Goal: Entertainment & Leisure: Consume media (video, audio)

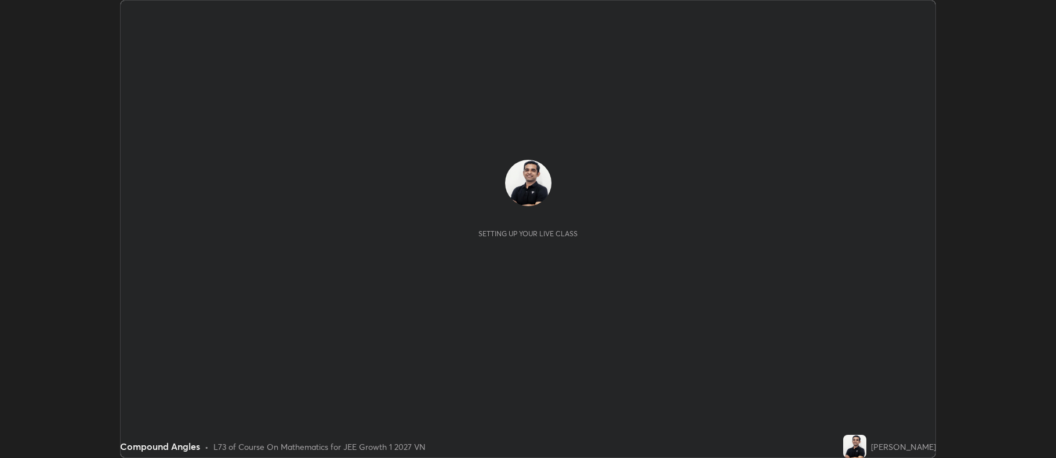
scroll to position [458, 1056]
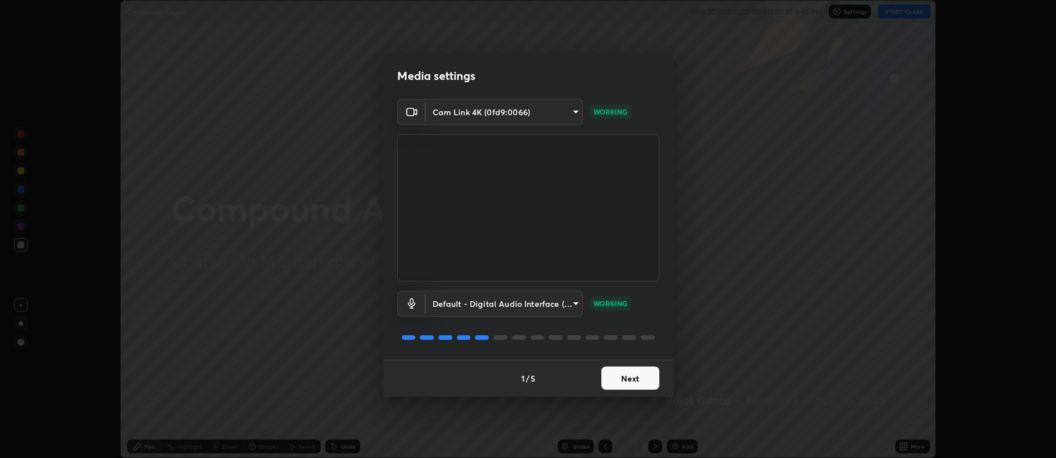
click at [633, 379] on button "Next" at bounding box center [630, 378] width 58 height 23
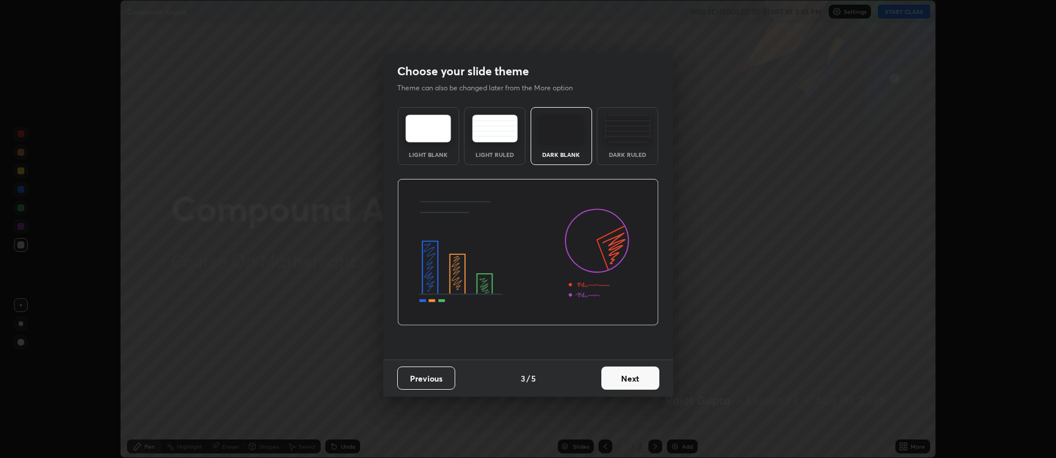
click at [634, 381] on button "Next" at bounding box center [630, 378] width 58 height 23
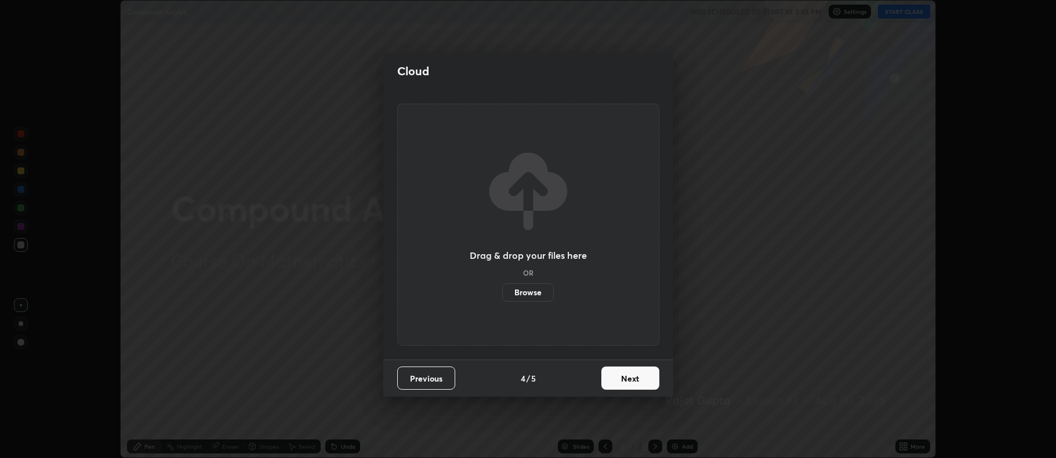
click at [634, 383] on button "Next" at bounding box center [630, 378] width 58 height 23
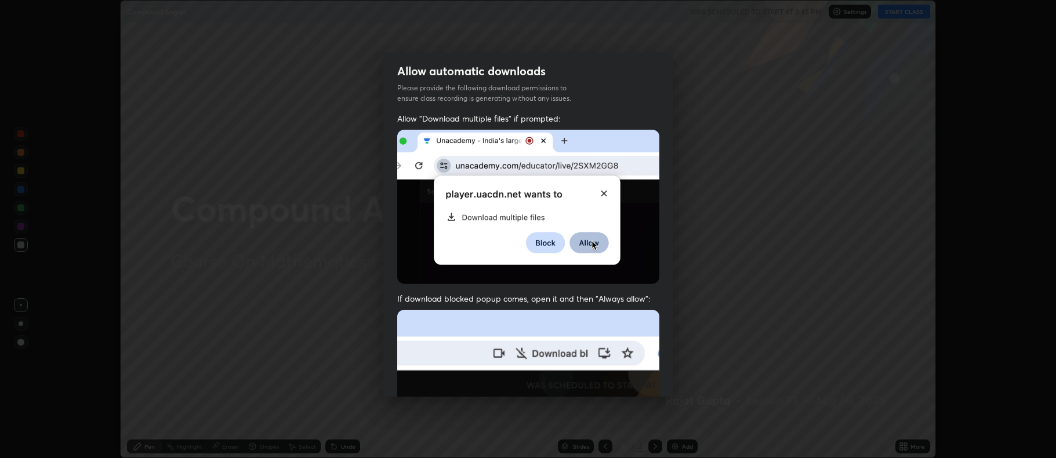
click at [633, 387] on img at bounding box center [528, 436] width 262 height 253
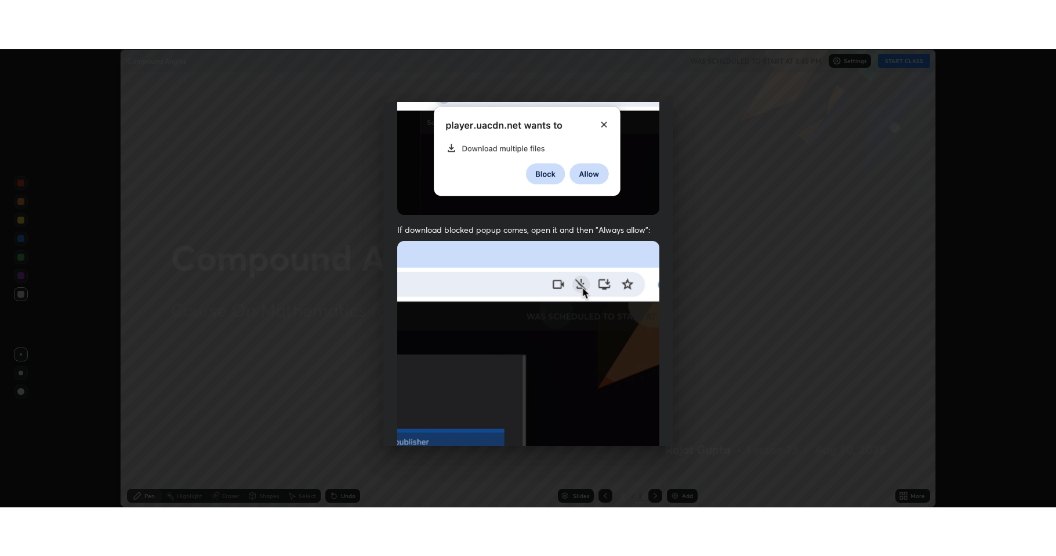
scroll to position [235, 0]
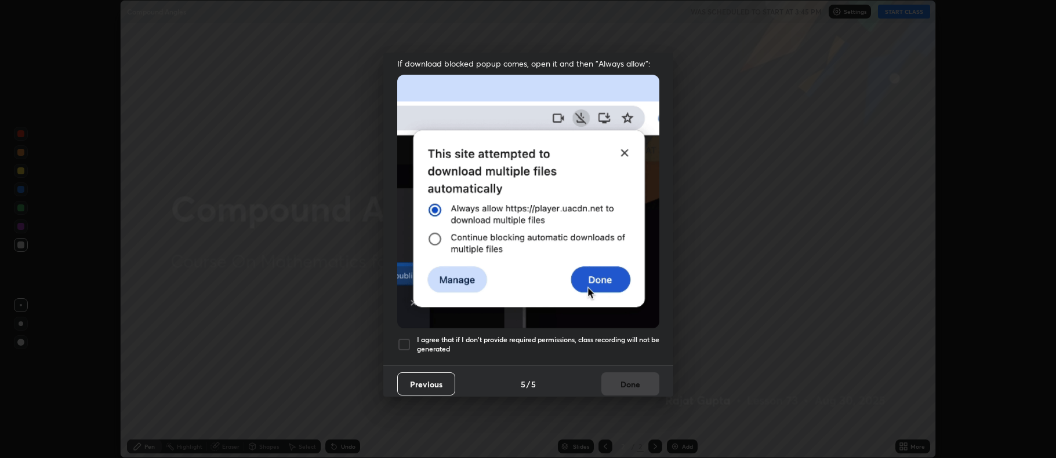
click at [531, 336] on h5 "I agree that if I don't provide required permissions, class recording will not …" at bounding box center [538, 345] width 242 height 18
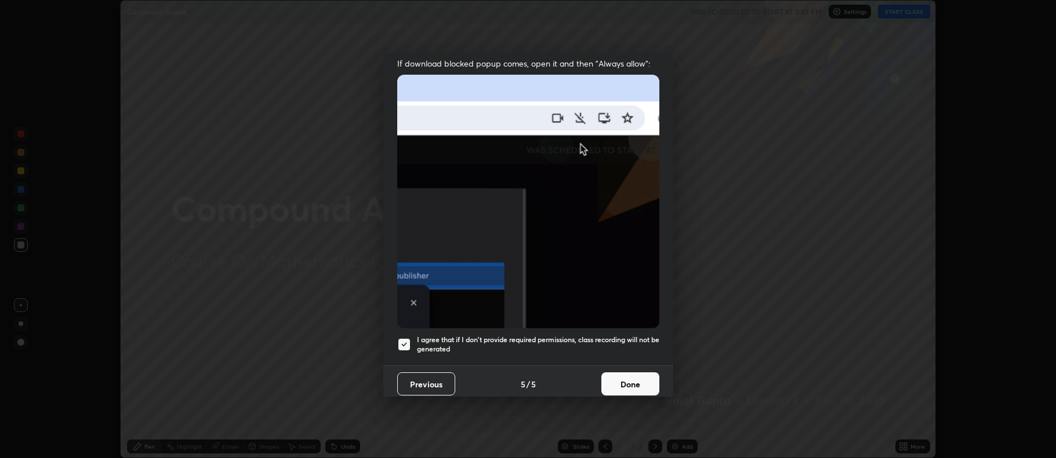
click at [632, 378] on button "Done" at bounding box center [630, 384] width 58 height 23
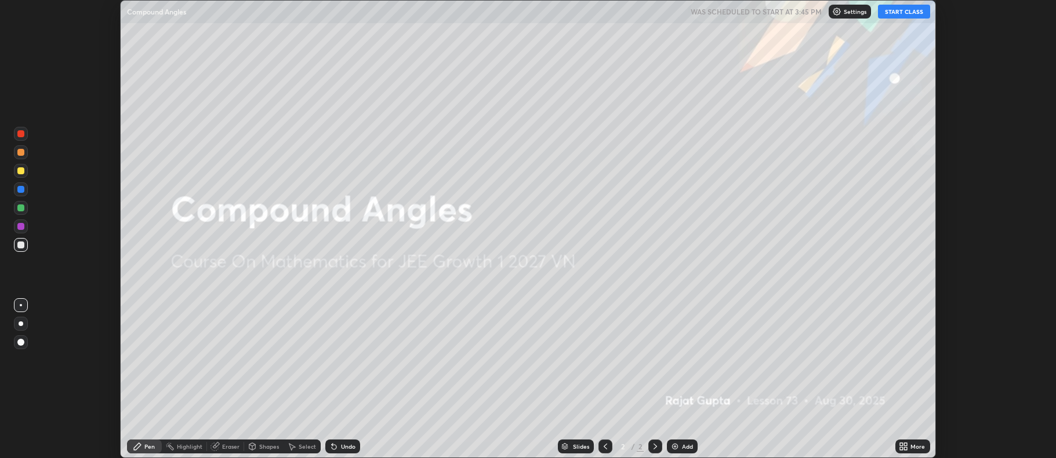
click at [905, 8] on button "START CLASS" at bounding box center [904, 12] width 52 height 14
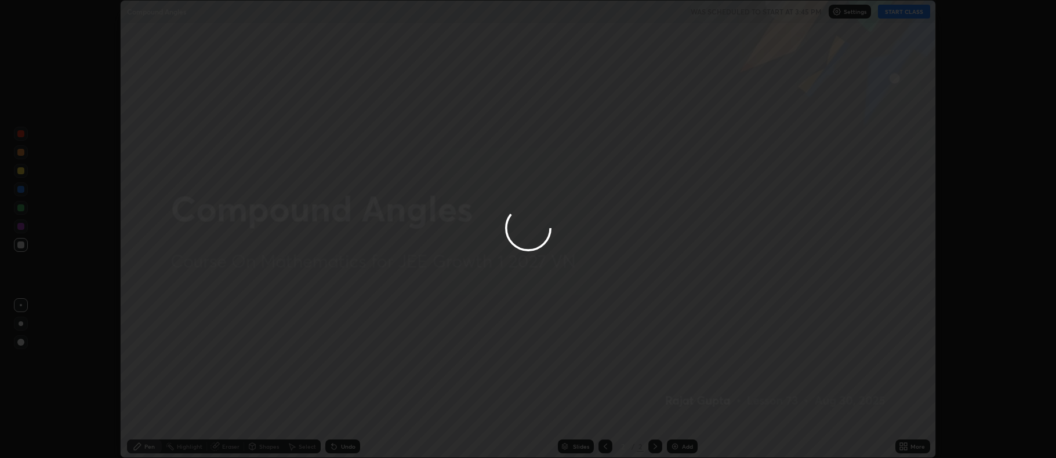
click at [912, 455] on div "More" at bounding box center [912, 446] width 35 height 23
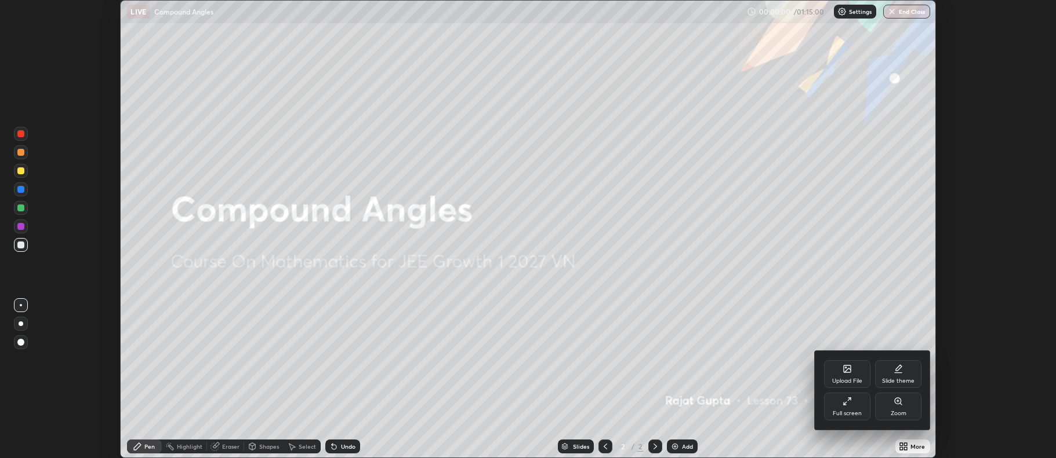
click at [856, 411] on div "Full screen" at bounding box center [846, 414] width 29 height 6
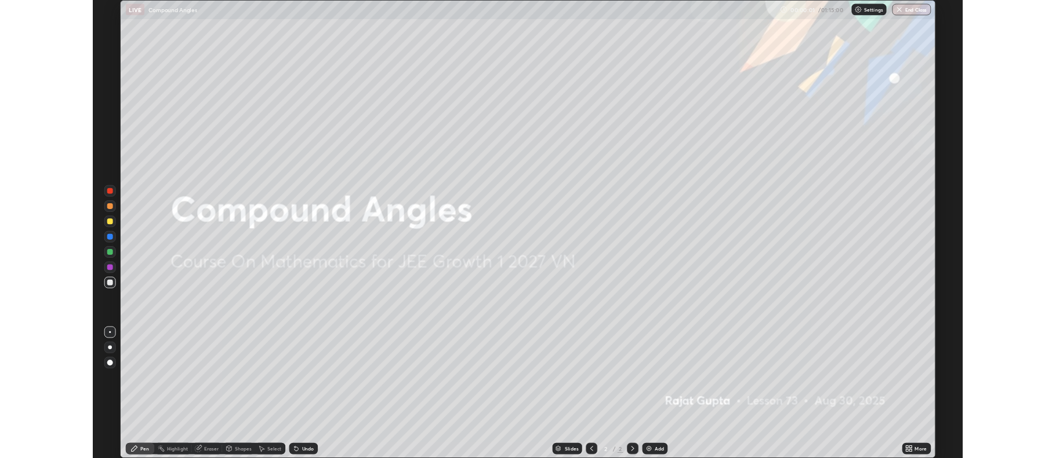
scroll to position [556, 1056]
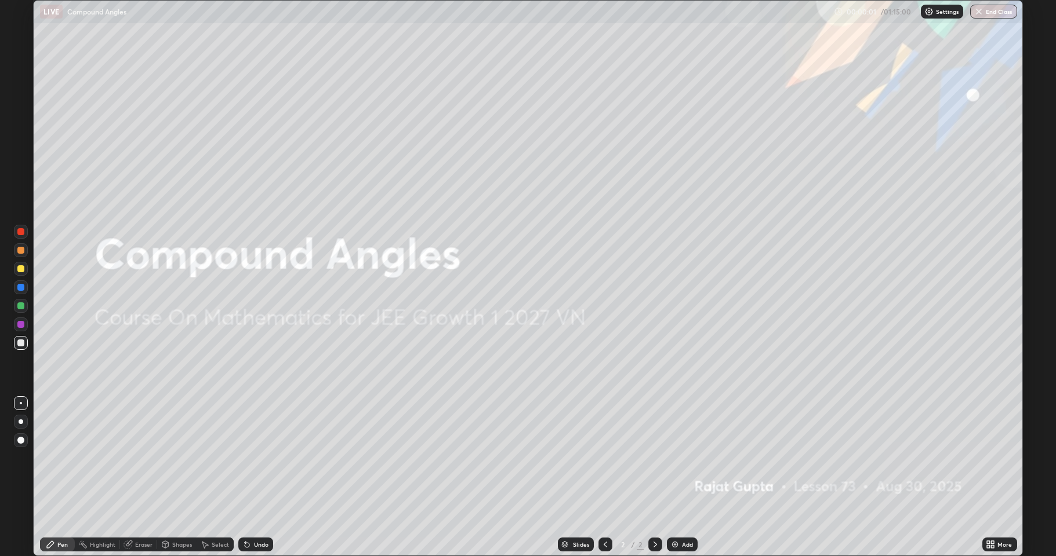
click at [682, 458] on div "Add" at bounding box center [687, 545] width 11 height 6
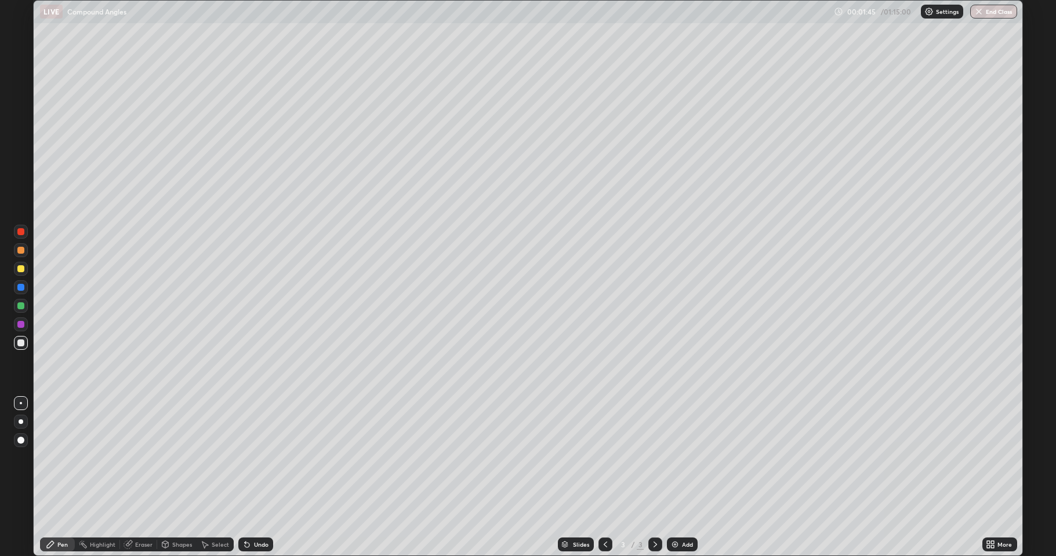
click at [260, 458] on div "Undo" at bounding box center [253, 544] width 39 height 23
click at [258, 458] on div "Undo" at bounding box center [253, 544] width 39 height 23
click at [261, 458] on div "Undo" at bounding box center [253, 544] width 39 height 23
click at [262, 458] on div "Undo" at bounding box center [261, 545] width 14 height 6
click at [268, 458] on div "Undo" at bounding box center [255, 545] width 35 height 14
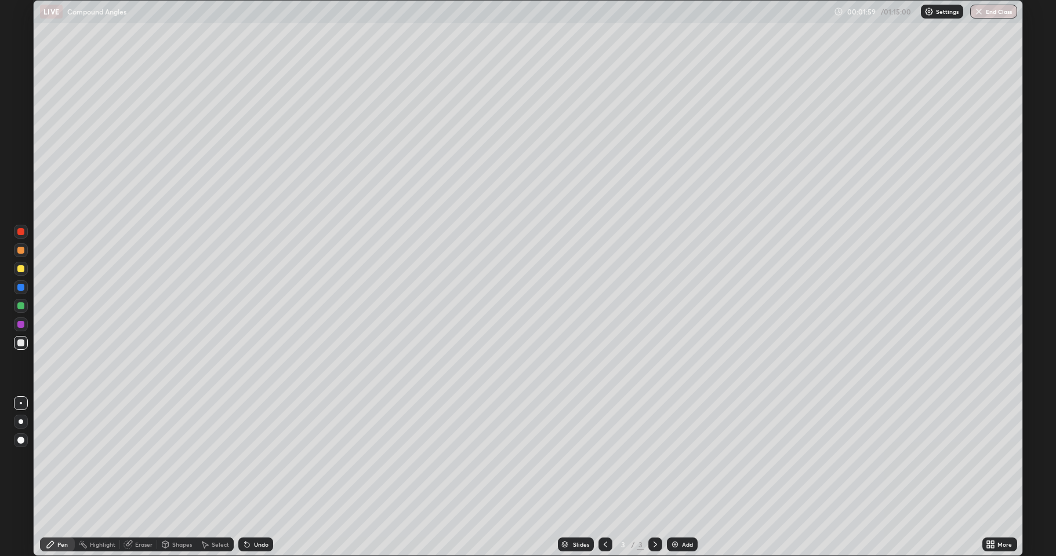
click at [172, 458] on div "Shapes" at bounding box center [182, 545] width 20 height 6
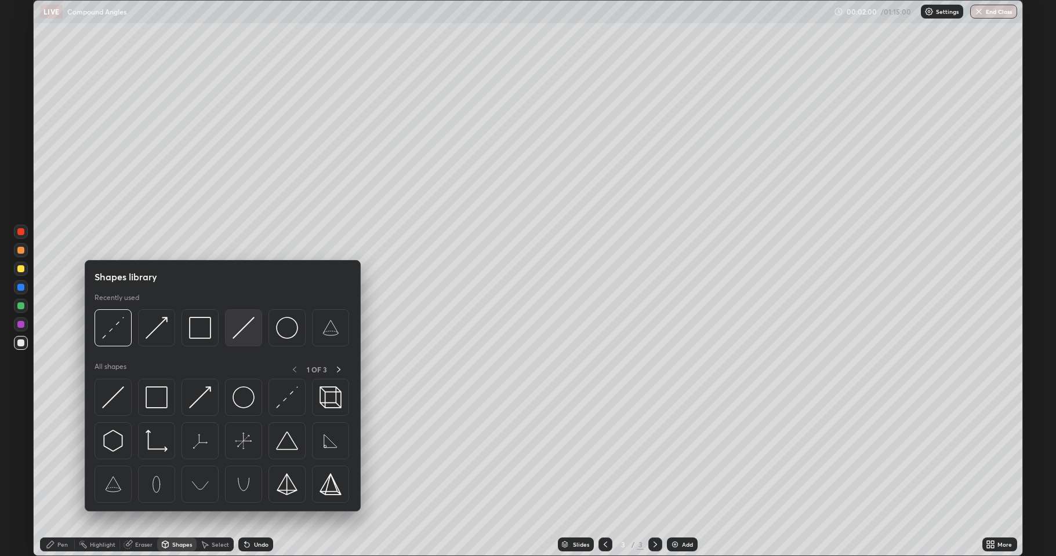
click at [246, 336] on img at bounding box center [243, 328] width 22 height 22
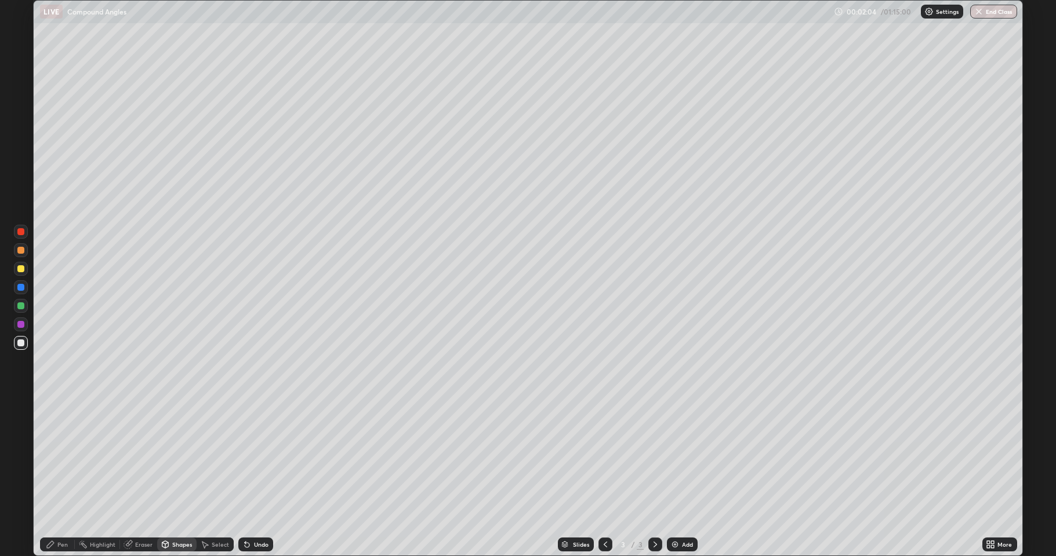
click at [55, 458] on icon at bounding box center [50, 544] width 9 height 9
click at [143, 458] on div "Eraser" at bounding box center [143, 545] width 17 height 6
click at [23, 458] on icon at bounding box center [20, 506] width 9 height 10
click at [53, 458] on icon at bounding box center [50, 544] width 9 height 9
click at [259, 458] on div "Undo" at bounding box center [261, 545] width 14 height 6
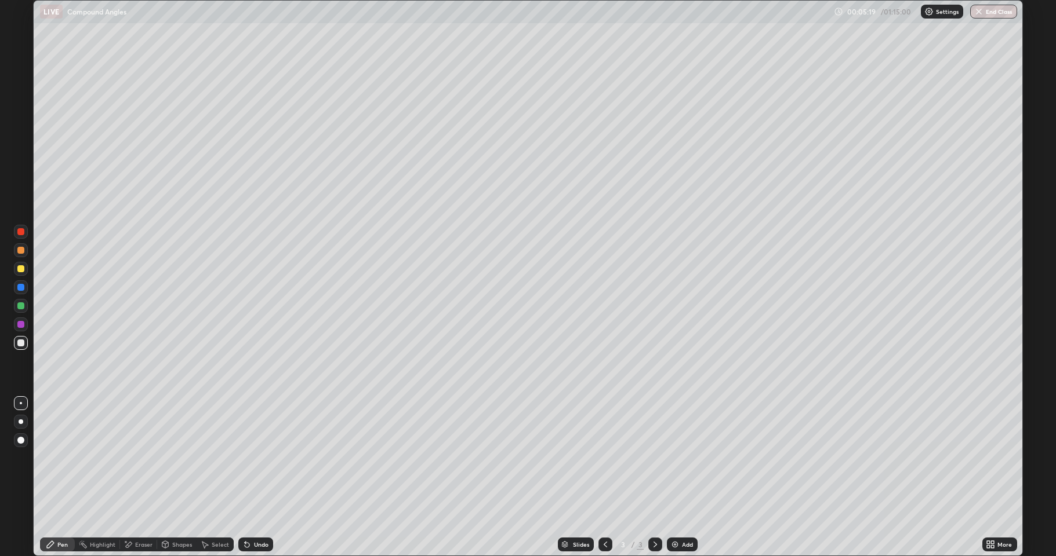
click at [250, 458] on div "Undo" at bounding box center [255, 545] width 35 height 14
click at [222, 458] on div "Select" at bounding box center [220, 545] width 17 height 6
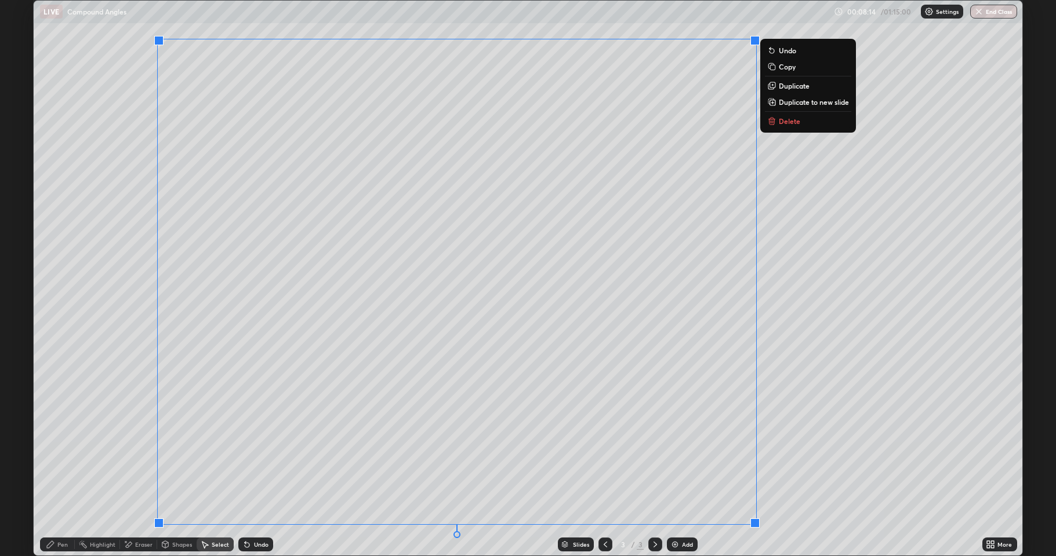
click at [798, 102] on p "Duplicate to new slide" at bounding box center [813, 101] width 70 height 9
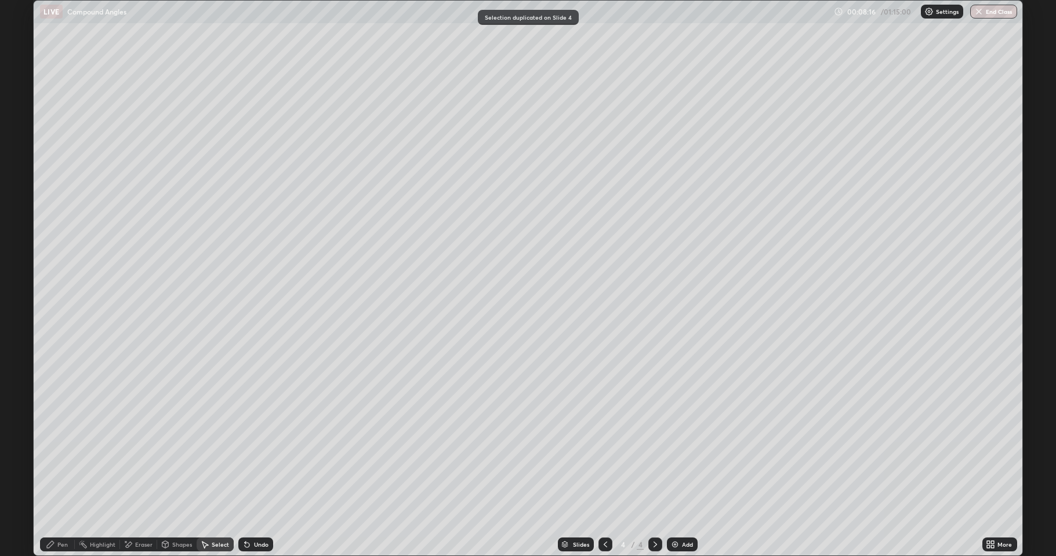
click at [58, 458] on div "Pen" at bounding box center [62, 545] width 10 height 6
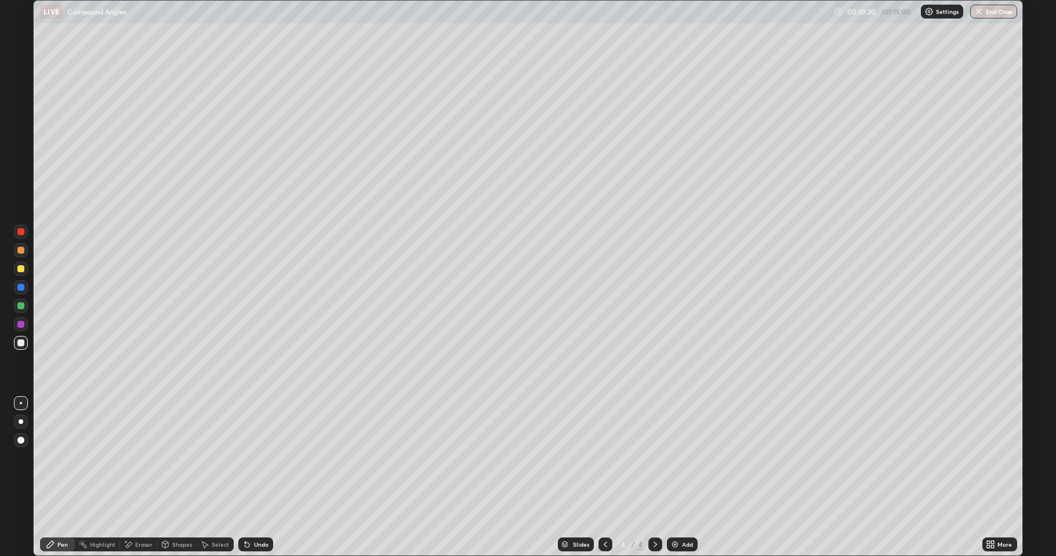
click at [225, 458] on div "Select" at bounding box center [220, 545] width 17 height 6
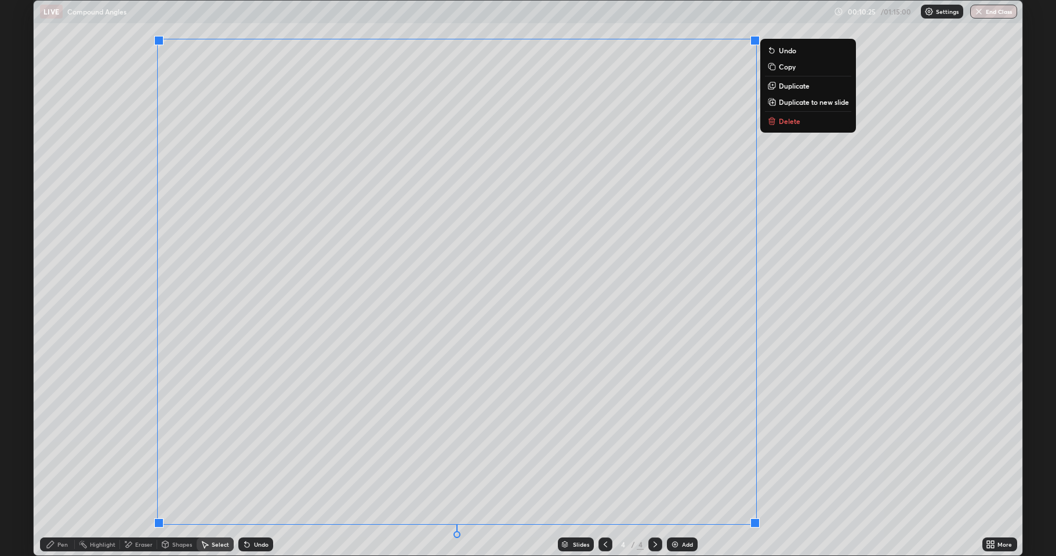
click at [788, 105] on p "Duplicate to new slide" at bounding box center [813, 101] width 70 height 9
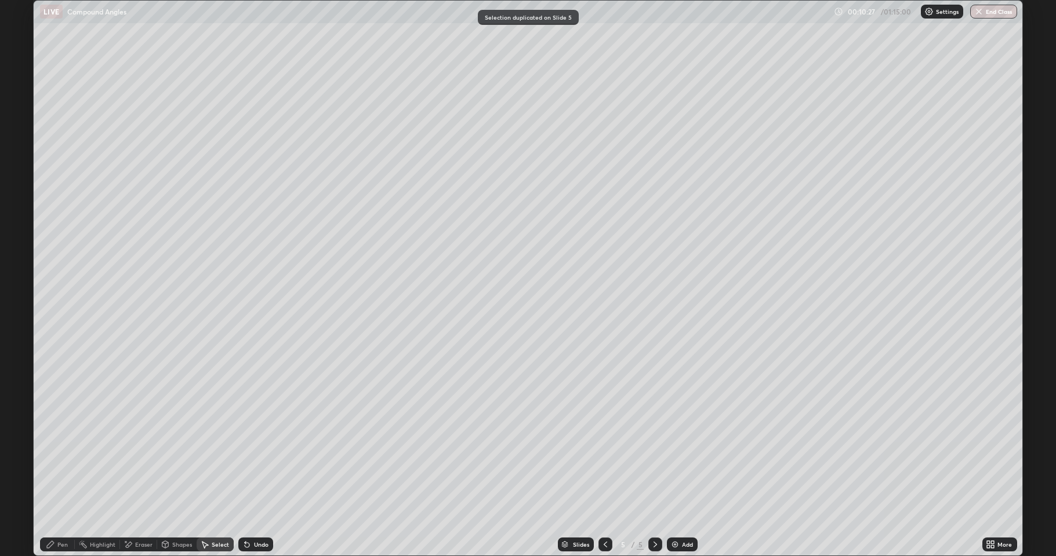
click at [141, 458] on div "Eraser" at bounding box center [143, 545] width 17 height 6
click at [59, 458] on div "Pen" at bounding box center [57, 545] width 35 height 14
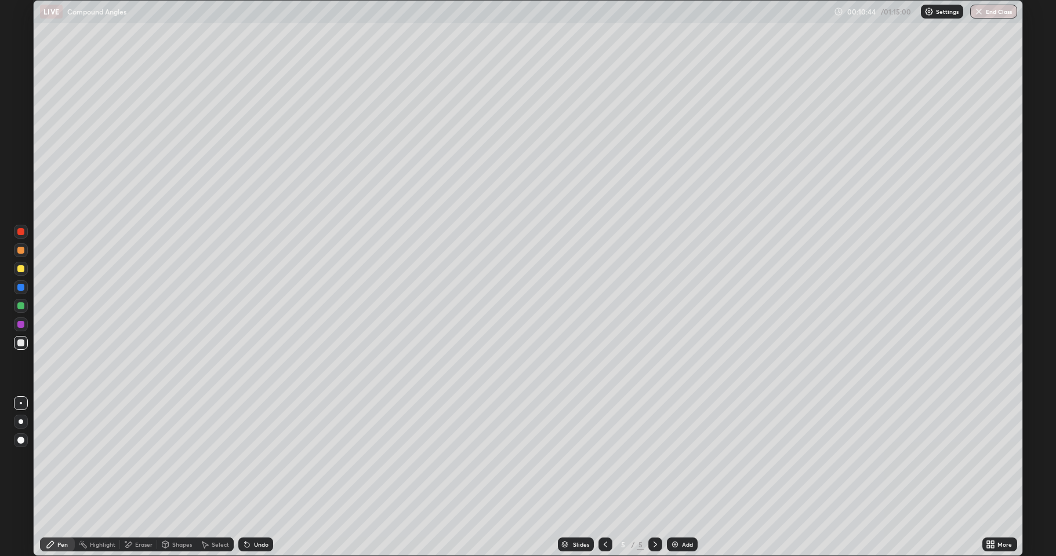
click at [135, 458] on div "Eraser" at bounding box center [143, 545] width 17 height 6
click at [54, 458] on div "Pen" at bounding box center [57, 545] width 35 height 14
click at [223, 458] on div "Select" at bounding box center [220, 545] width 17 height 6
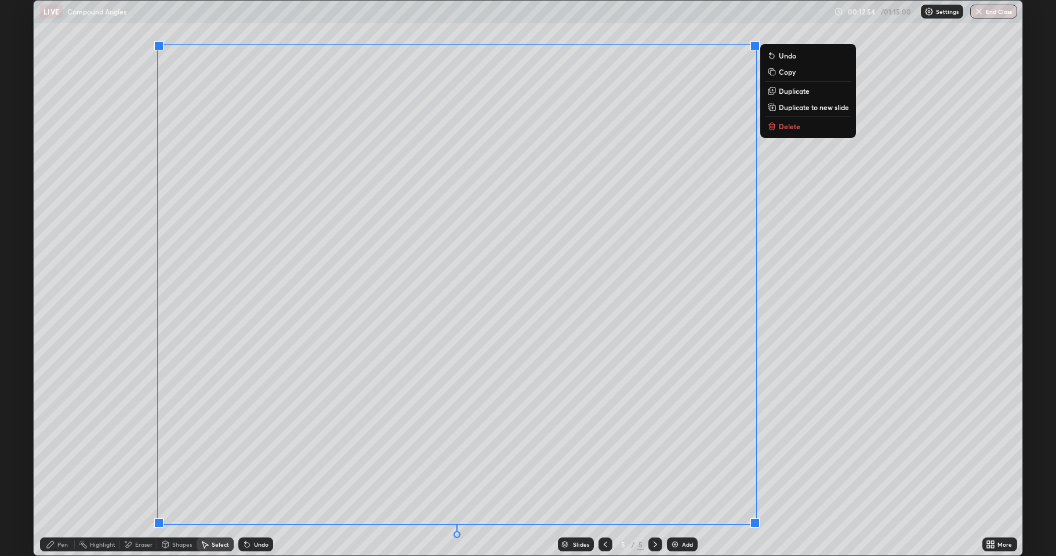
click at [823, 110] on p "Duplicate to new slide" at bounding box center [813, 107] width 70 height 9
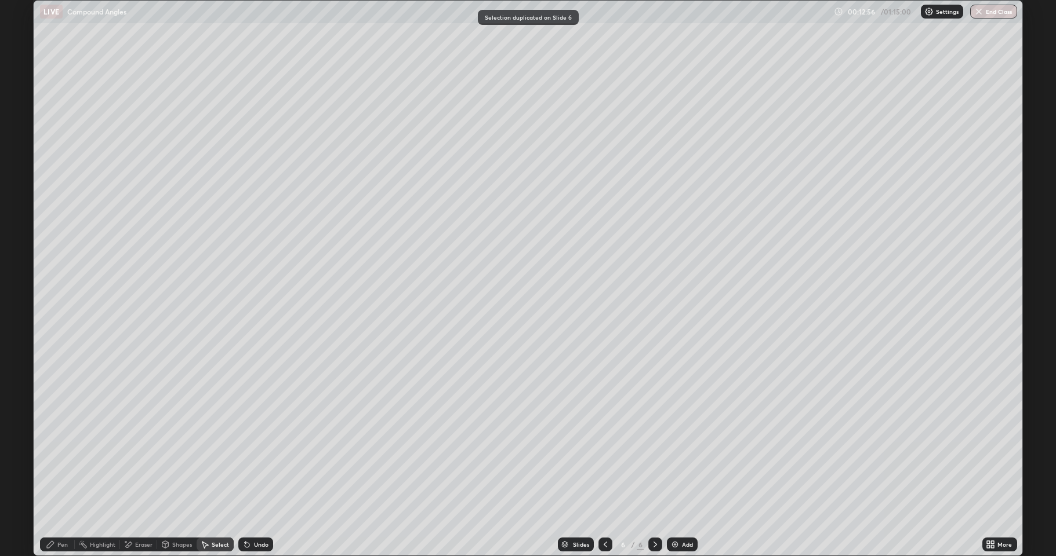
click at [63, 458] on div "Pen" at bounding box center [62, 545] width 10 height 6
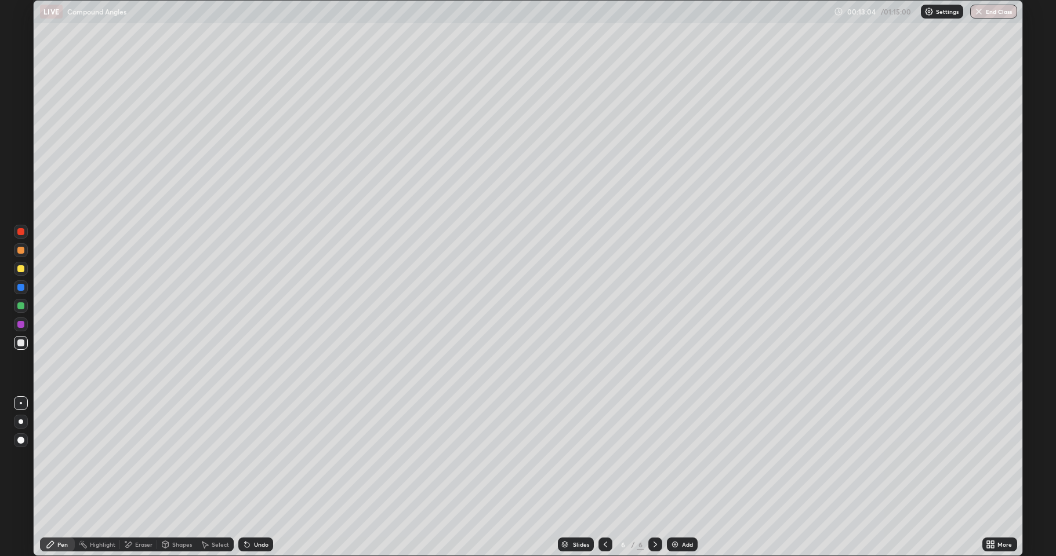
click at [148, 458] on div "Eraser" at bounding box center [143, 545] width 17 height 6
click at [55, 458] on div "Pen" at bounding box center [57, 545] width 35 height 14
click at [225, 458] on div "Select" at bounding box center [220, 545] width 17 height 6
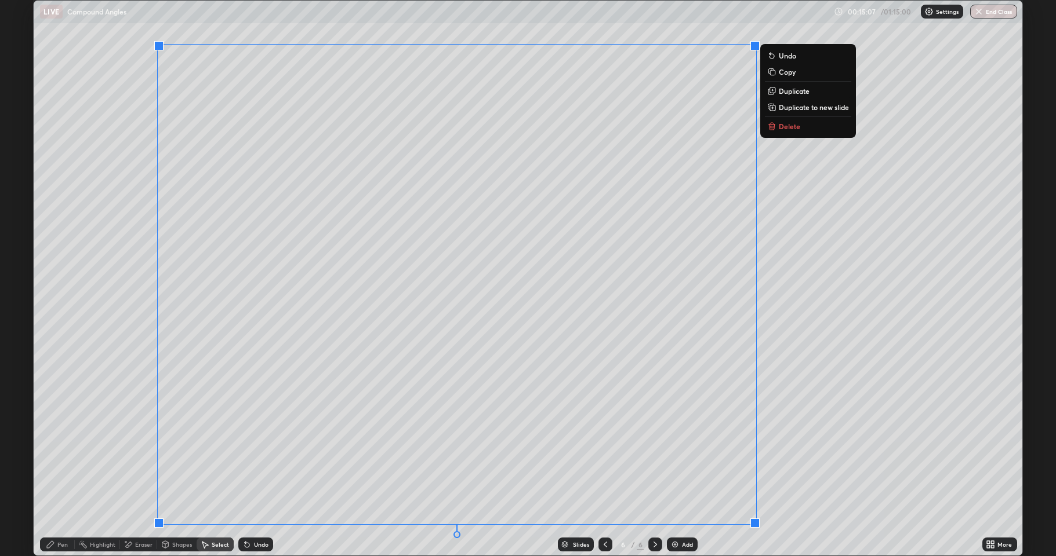
click at [804, 113] on button "Duplicate to new slide" at bounding box center [808, 107] width 86 height 14
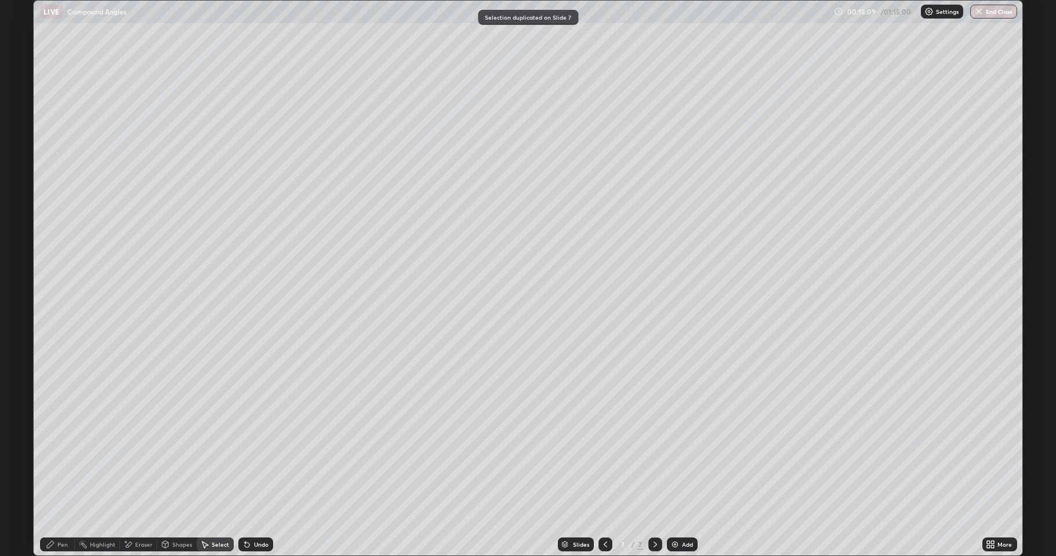
click at [141, 458] on div "Eraser" at bounding box center [143, 545] width 17 height 6
click at [56, 458] on div "Pen" at bounding box center [57, 545] width 35 height 14
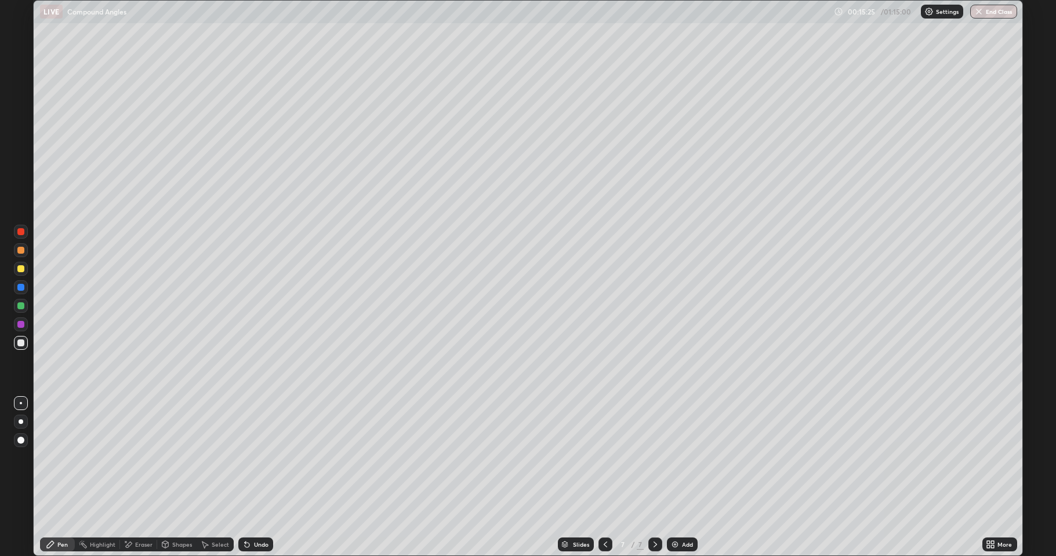
click at [149, 458] on div "Eraser" at bounding box center [143, 545] width 17 height 6
click at [49, 458] on icon at bounding box center [50, 544] width 7 height 7
click at [135, 458] on div "Eraser" at bounding box center [143, 545] width 17 height 6
click at [49, 458] on div "Pen" at bounding box center [57, 545] width 35 height 14
click at [210, 458] on div "Select" at bounding box center [214, 545] width 37 height 14
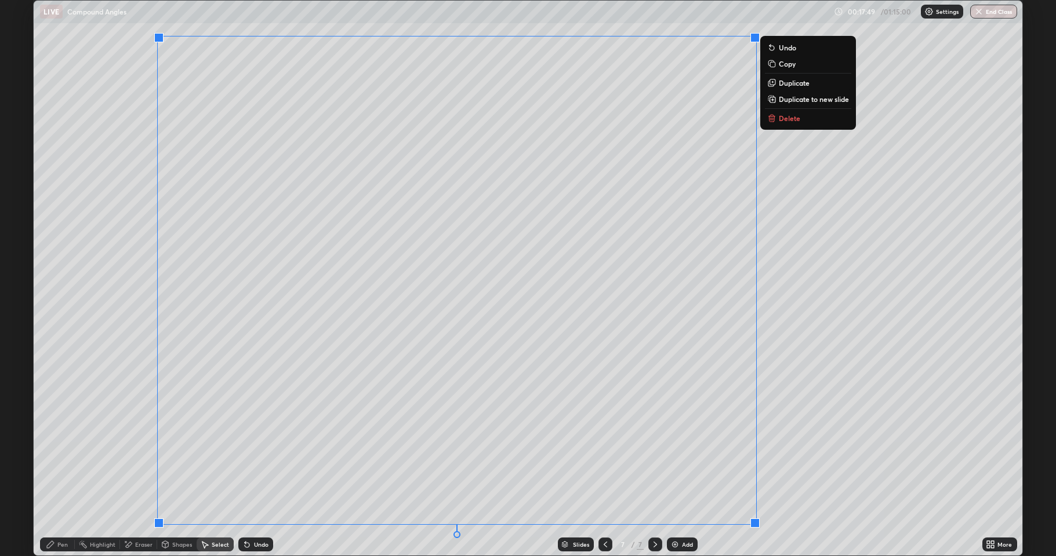
click at [800, 101] on p "Duplicate to new slide" at bounding box center [813, 98] width 70 height 9
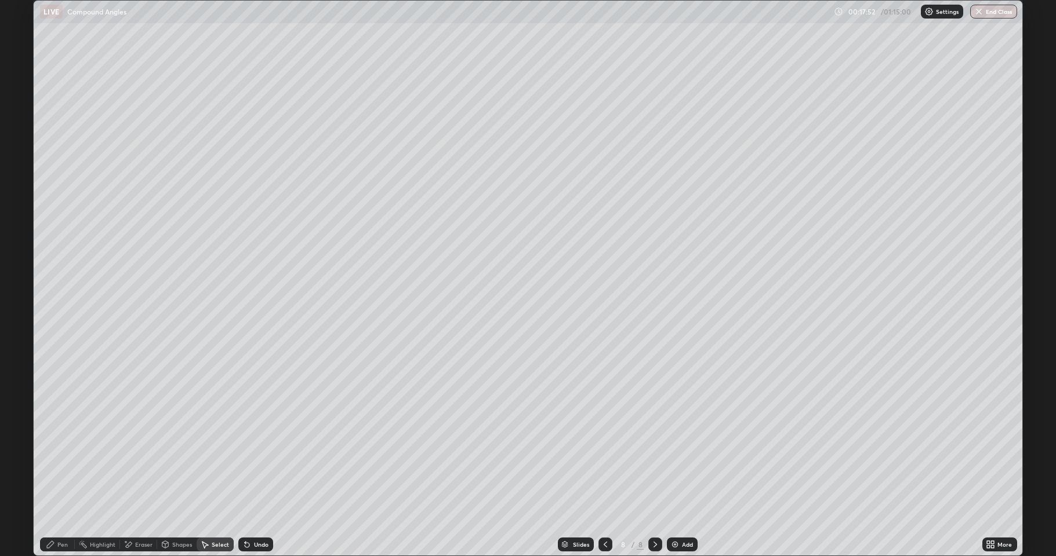
click at [65, 458] on div "Pen" at bounding box center [62, 545] width 10 height 6
click at [135, 458] on div "Eraser" at bounding box center [143, 545] width 17 height 6
click at [48, 458] on icon at bounding box center [50, 544] width 9 height 9
click at [225, 458] on div "Select" at bounding box center [220, 545] width 17 height 6
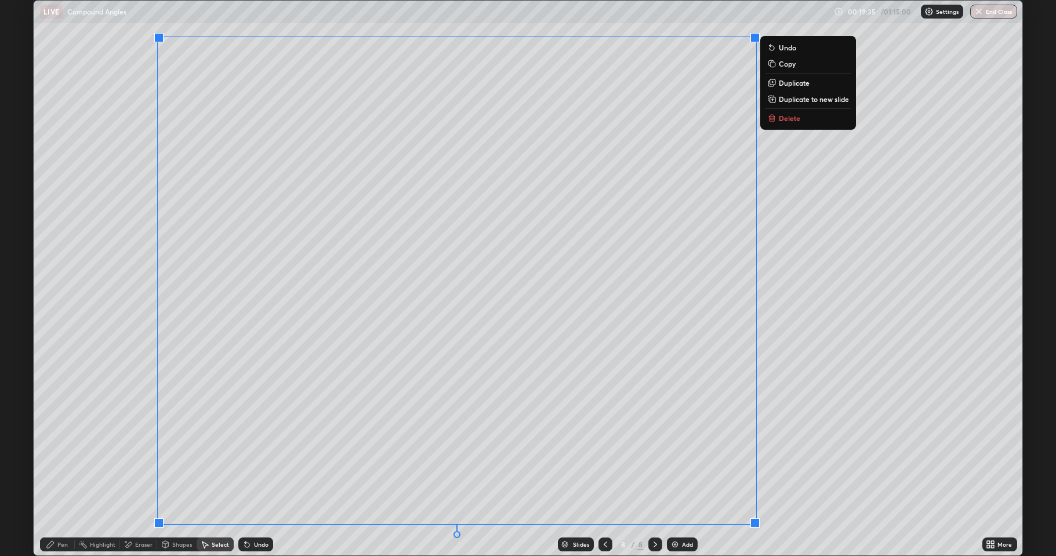
click at [809, 98] on p "Duplicate to new slide" at bounding box center [813, 98] width 70 height 9
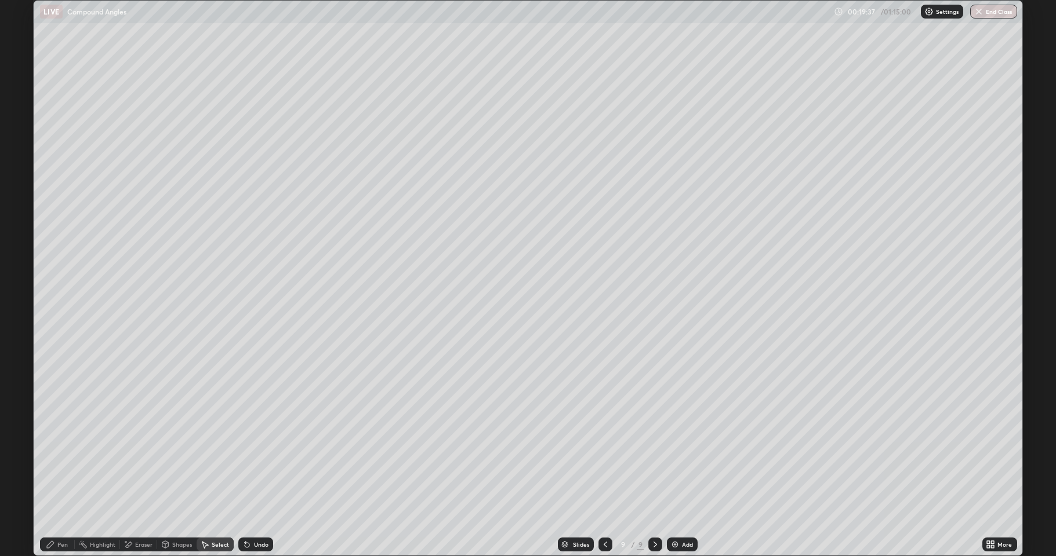
click at [140, 458] on div "Eraser" at bounding box center [143, 545] width 17 height 6
click at [53, 458] on div "Pen" at bounding box center [57, 545] width 35 height 14
click at [145, 458] on div "Eraser" at bounding box center [138, 545] width 37 height 14
click at [46, 458] on div "Pen" at bounding box center [57, 545] width 35 height 14
click at [137, 458] on div "Eraser" at bounding box center [143, 545] width 17 height 6
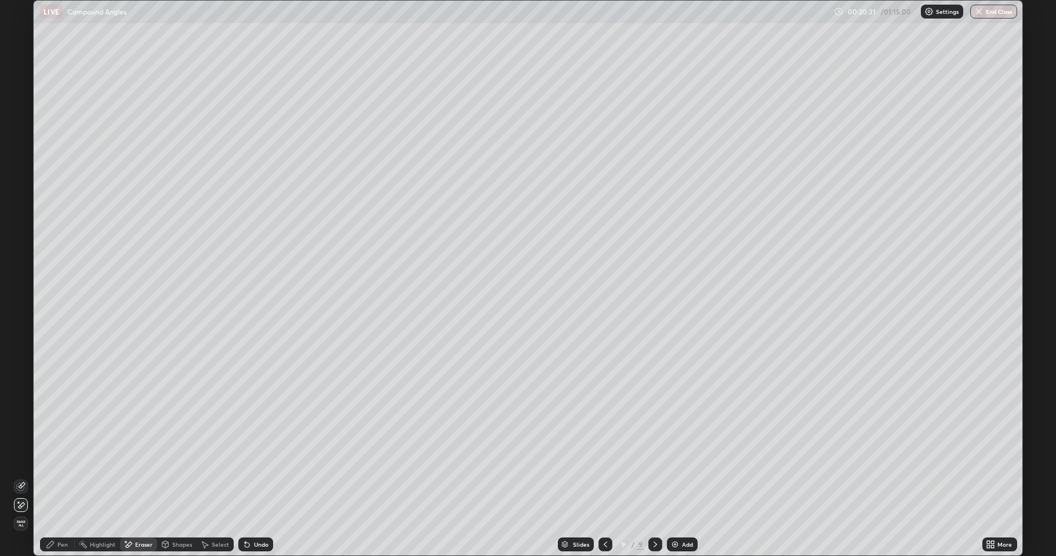
click at [52, 458] on icon at bounding box center [50, 544] width 7 height 7
click at [254, 458] on div "Undo" at bounding box center [261, 545] width 14 height 6
click at [140, 458] on div "Eraser" at bounding box center [143, 545] width 17 height 6
click at [51, 458] on icon at bounding box center [50, 544] width 7 height 7
click at [216, 458] on div "Select" at bounding box center [220, 545] width 17 height 6
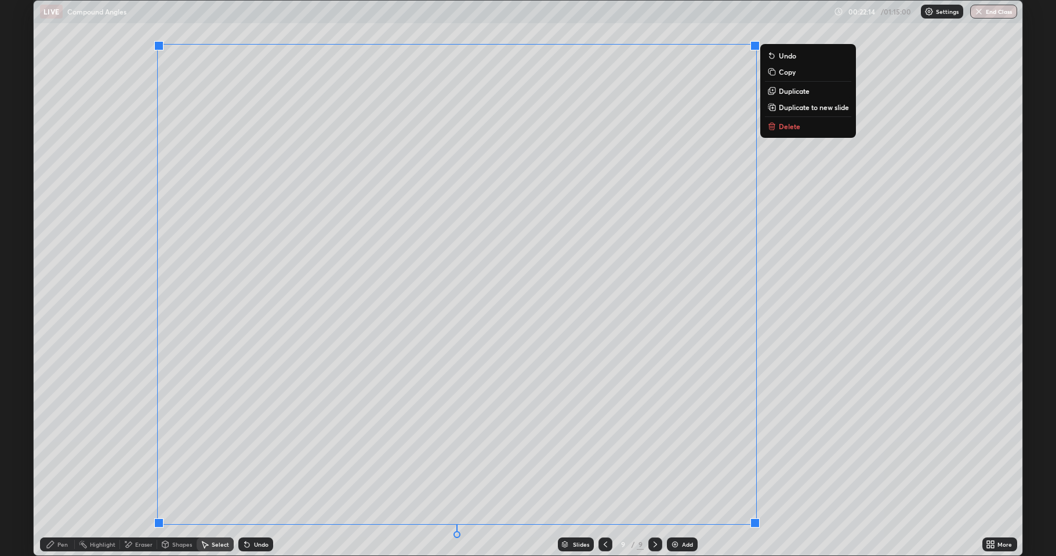
click at [789, 109] on p "Duplicate to new slide" at bounding box center [813, 107] width 70 height 9
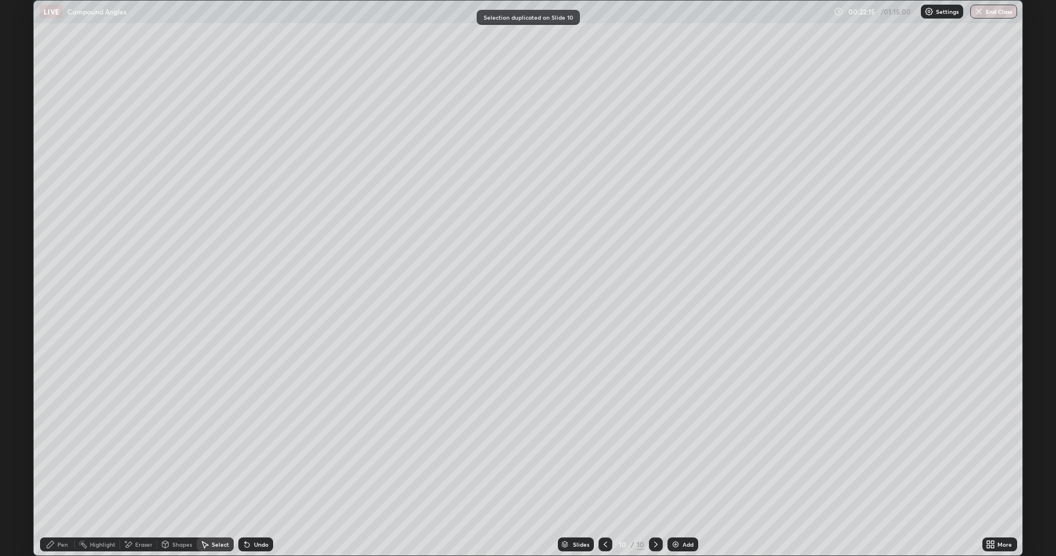
click at [58, 458] on div "Pen" at bounding box center [57, 545] width 35 height 14
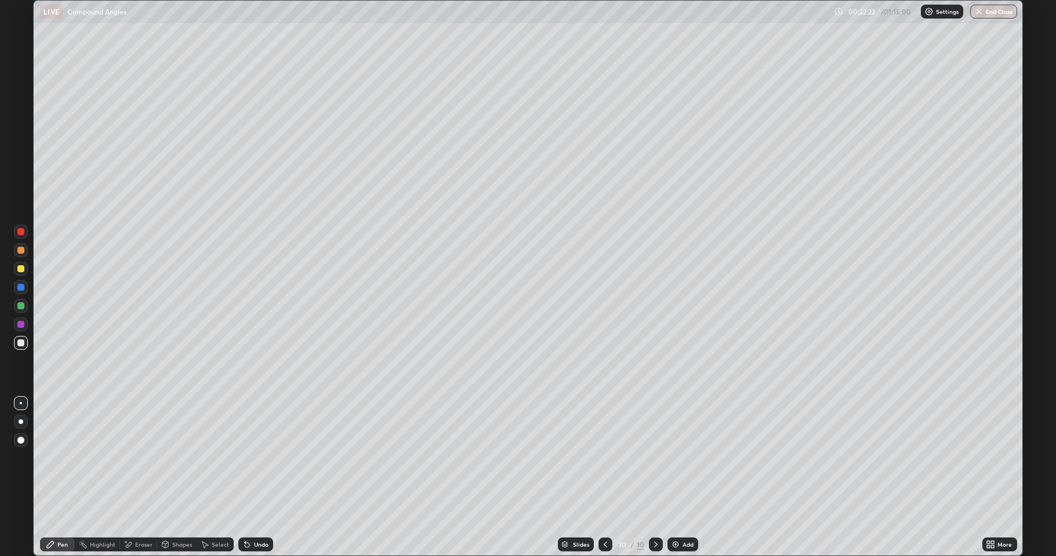
click at [145, 458] on div "Eraser" at bounding box center [143, 545] width 17 height 6
click at [55, 458] on icon at bounding box center [50, 544] width 9 height 9
click at [223, 458] on div "Select" at bounding box center [220, 545] width 17 height 6
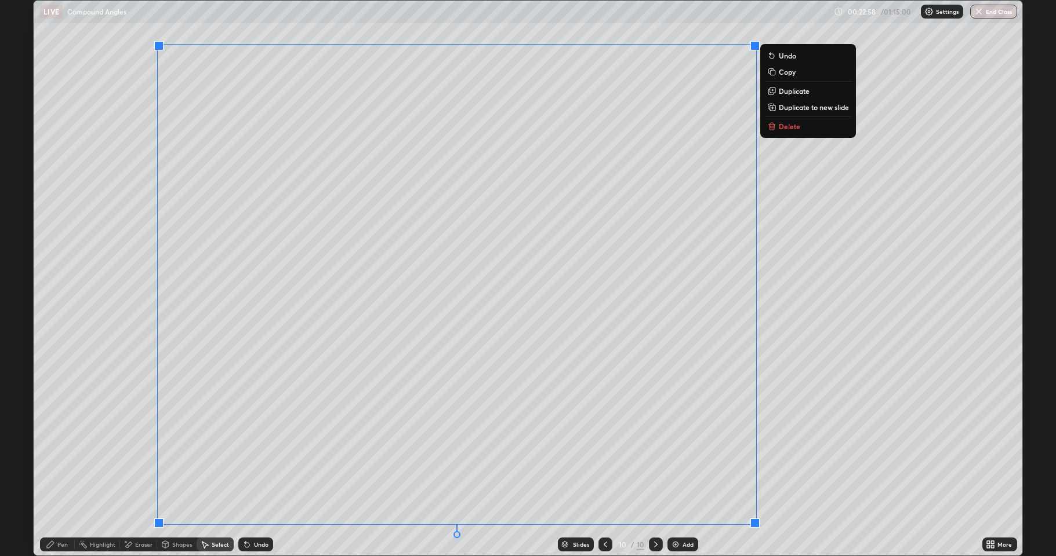
click at [778, 108] on p "Duplicate to new slide" at bounding box center [813, 107] width 70 height 9
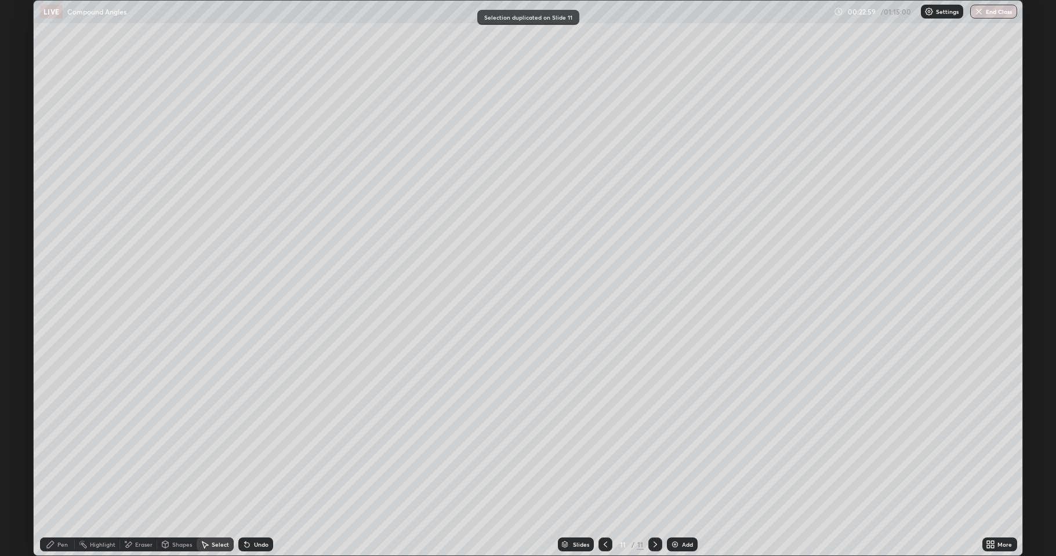
click at [136, 458] on div "Eraser" at bounding box center [138, 545] width 37 height 14
click at [59, 458] on div "Pen" at bounding box center [62, 545] width 10 height 6
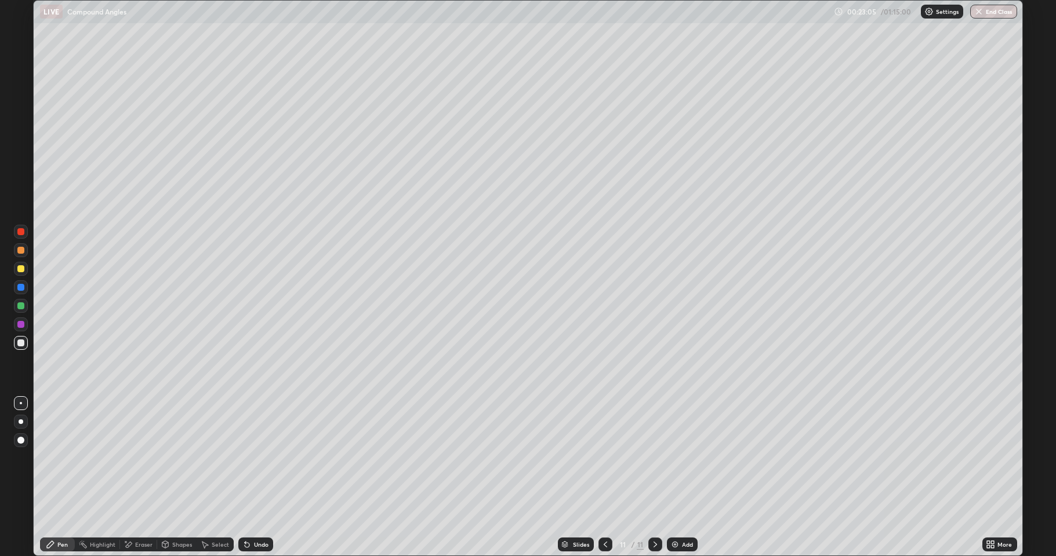
click at [172, 458] on div "Shapes" at bounding box center [176, 545] width 39 height 14
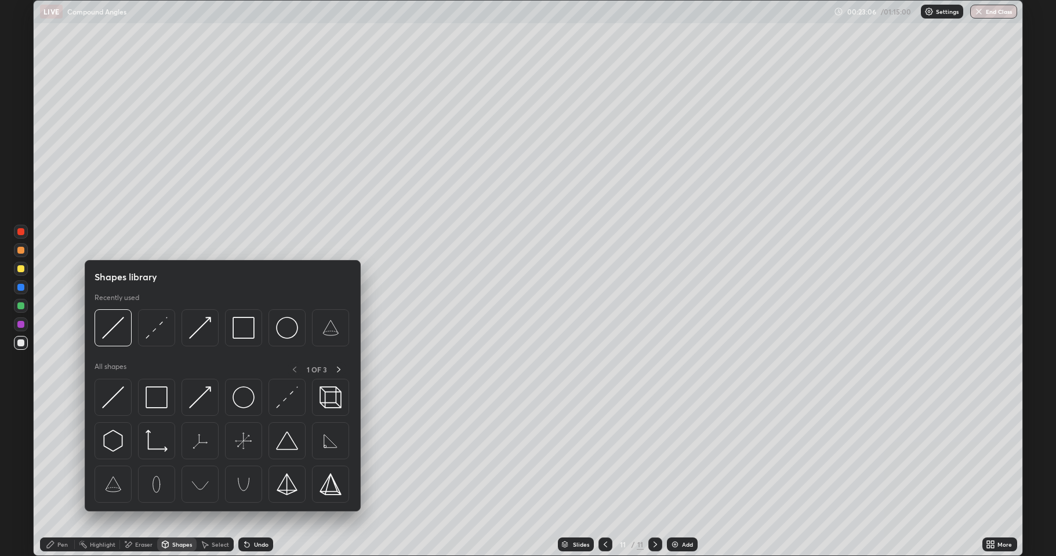
click at [139, 458] on div "Eraser" at bounding box center [143, 545] width 17 height 6
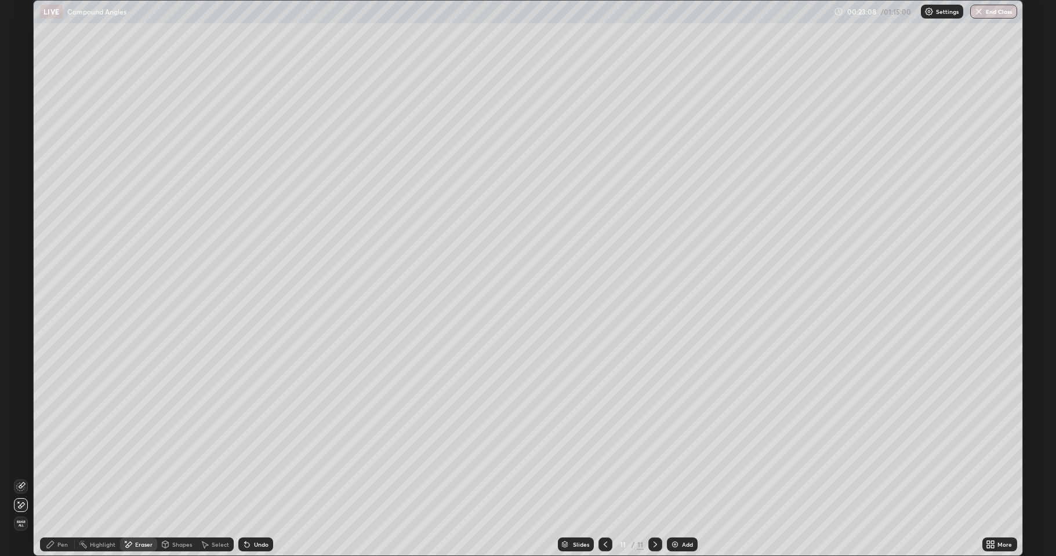
click at [52, 458] on div "Pen" at bounding box center [57, 545] width 35 height 14
click at [141, 458] on div "Eraser" at bounding box center [143, 545] width 17 height 6
click at [54, 458] on div "Pen" at bounding box center [57, 545] width 35 height 14
click at [686, 458] on div "Add" at bounding box center [687, 545] width 11 height 6
click at [254, 458] on div "Undo" at bounding box center [261, 545] width 14 height 6
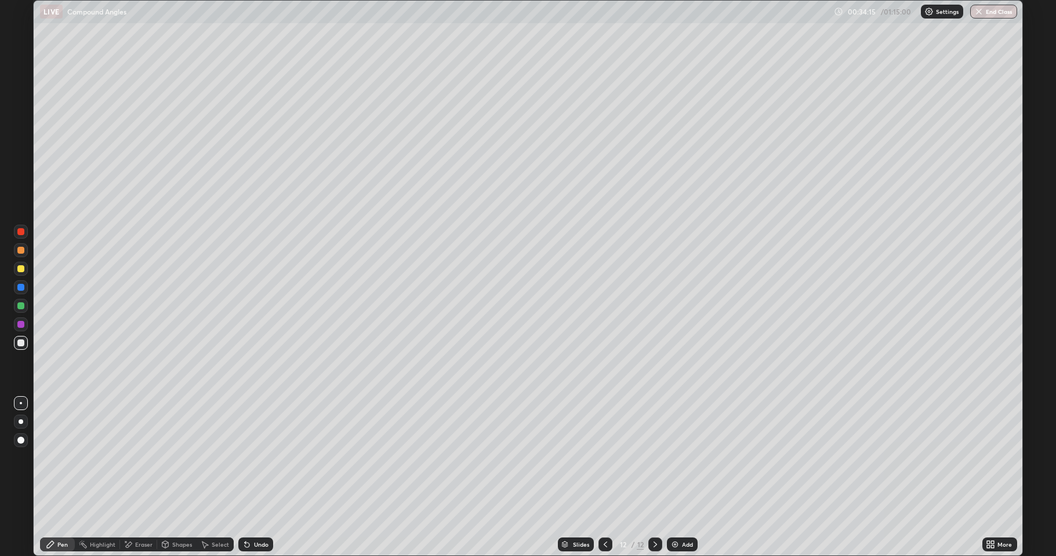
click at [141, 458] on div "Eraser" at bounding box center [143, 545] width 17 height 6
click at [46, 458] on div "Pen" at bounding box center [57, 545] width 35 height 14
click at [690, 458] on div "Add" at bounding box center [687, 545] width 11 height 6
click at [685, 458] on div "Add" at bounding box center [682, 545] width 31 height 14
click at [694, 458] on div "Add" at bounding box center [682, 545] width 31 height 14
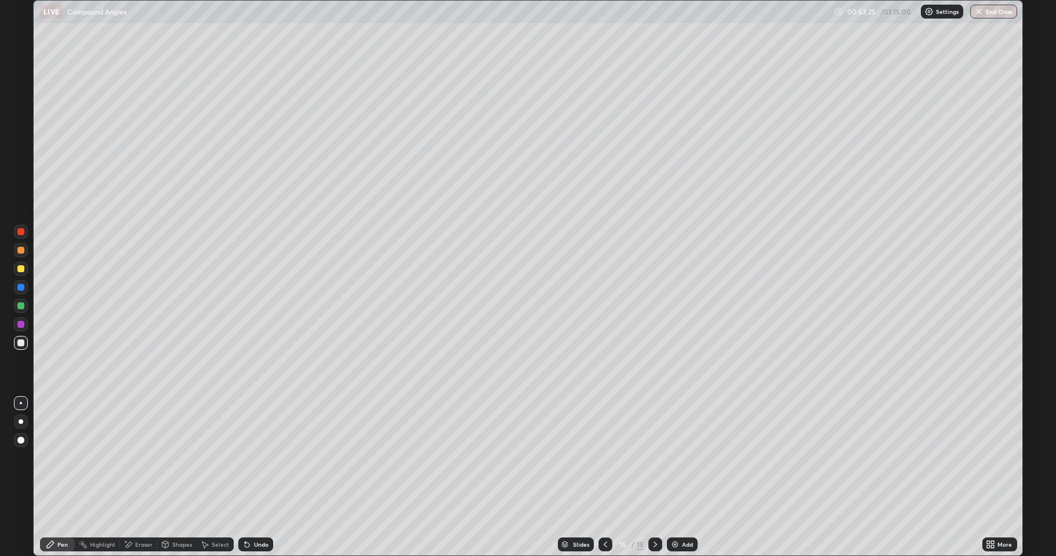
click at [255, 458] on div "Undo" at bounding box center [261, 545] width 14 height 6
click at [604, 458] on icon at bounding box center [604, 544] width 9 height 9
click at [654, 458] on icon at bounding box center [654, 544] width 9 height 9
click at [692, 458] on div "Add" at bounding box center [682, 545] width 31 height 14
click at [140, 458] on div "Eraser" at bounding box center [143, 545] width 17 height 6
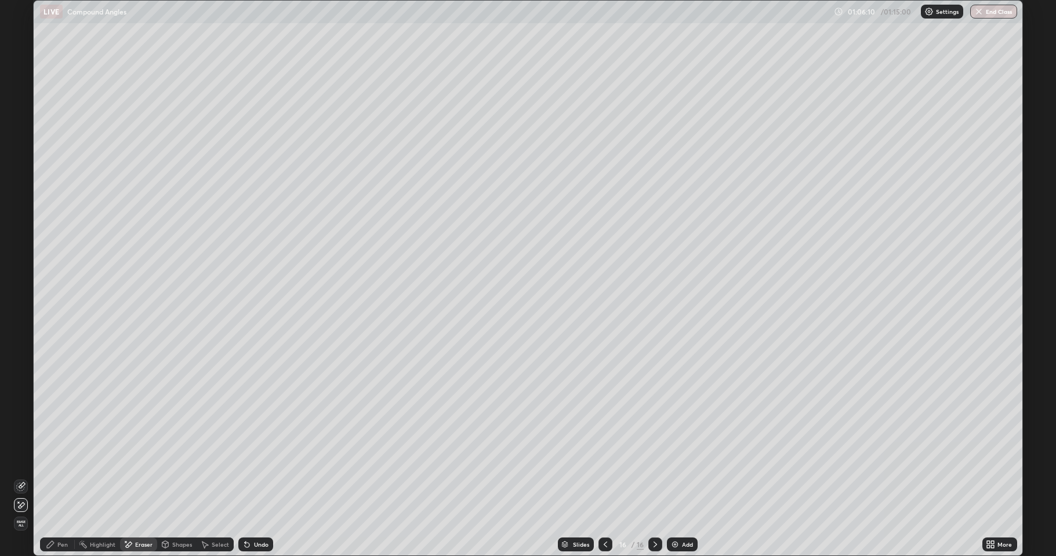
click at [56, 458] on div "Pen" at bounding box center [57, 545] width 35 height 14
click at [686, 458] on div "Add" at bounding box center [687, 545] width 11 height 6
click at [260, 458] on div "Undo" at bounding box center [261, 545] width 14 height 6
click at [264, 458] on div "Undo" at bounding box center [255, 545] width 35 height 14
click at [265, 458] on div "Undo" at bounding box center [255, 545] width 35 height 14
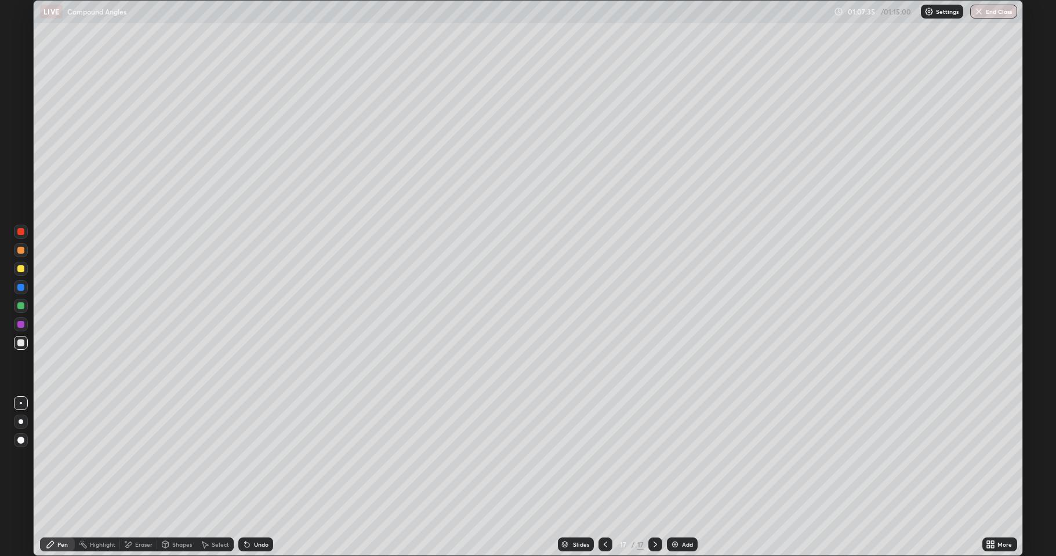
click at [266, 458] on div "Undo" at bounding box center [253, 544] width 39 height 23
click at [266, 458] on div "Undo" at bounding box center [255, 545] width 35 height 14
click at [257, 458] on div "Undo" at bounding box center [261, 545] width 14 height 6
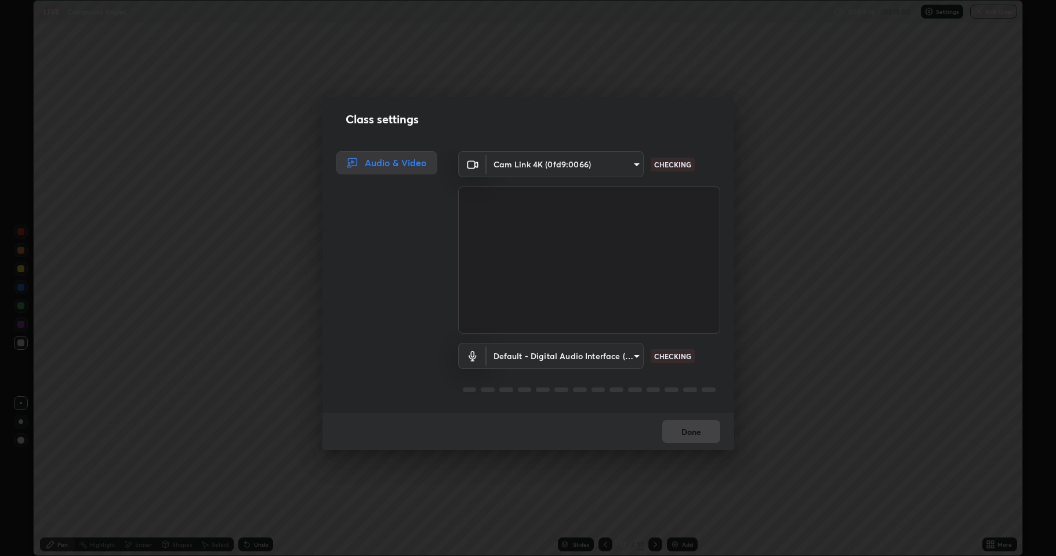
click at [352, 213] on div "Audio & Video" at bounding box center [383, 282] width 122 height 262
click at [349, 200] on div "Audio & Video" at bounding box center [383, 282] width 122 height 262
click at [289, 251] on div "Class settings Audio & Video Cam Link 4K (0fd9:0066) 516aff405987d273e063f32cb7…" at bounding box center [528, 278] width 1056 height 556
click at [700, 428] on button "Done" at bounding box center [691, 431] width 58 height 23
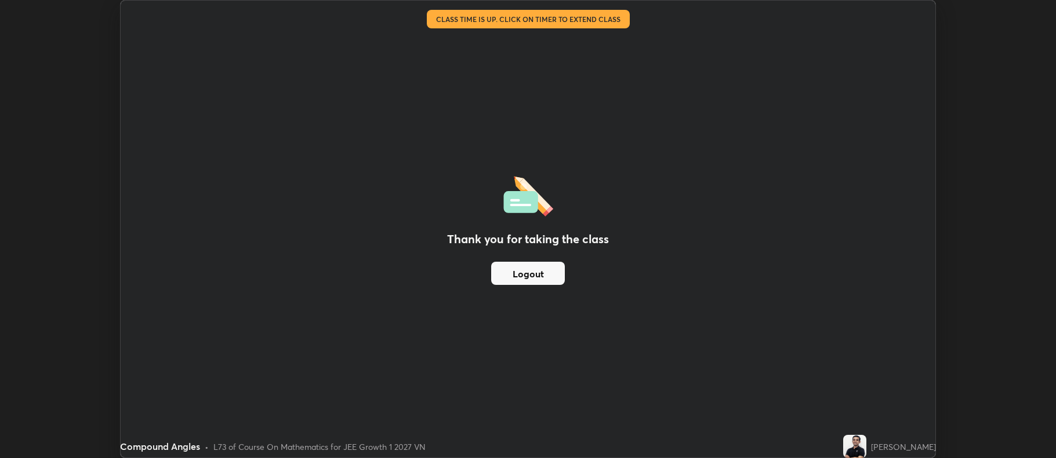
scroll to position [57504, 56907]
